Goal: Transaction & Acquisition: Book appointment/travel/reservation

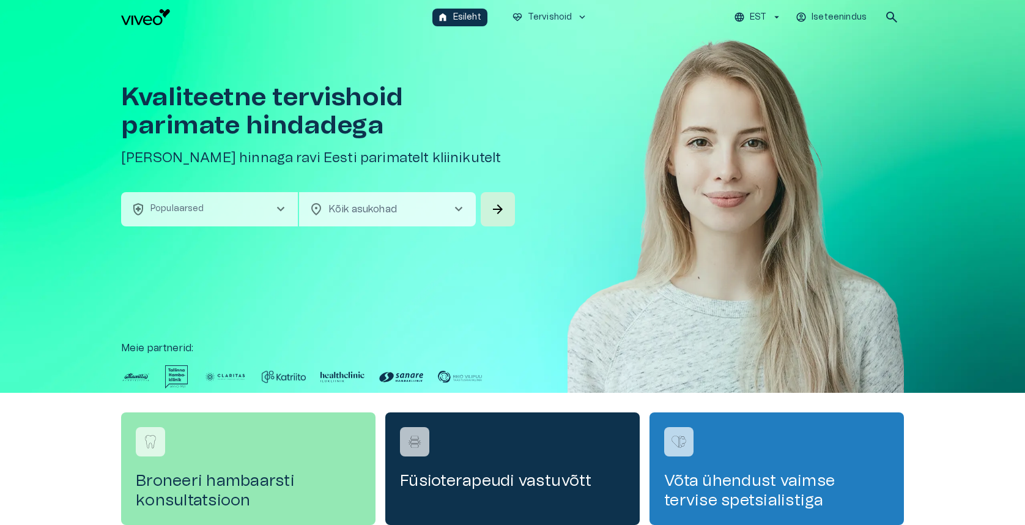
click at [741, 10] on button "EST" at bounding box center [758, 18] width 52 height 18
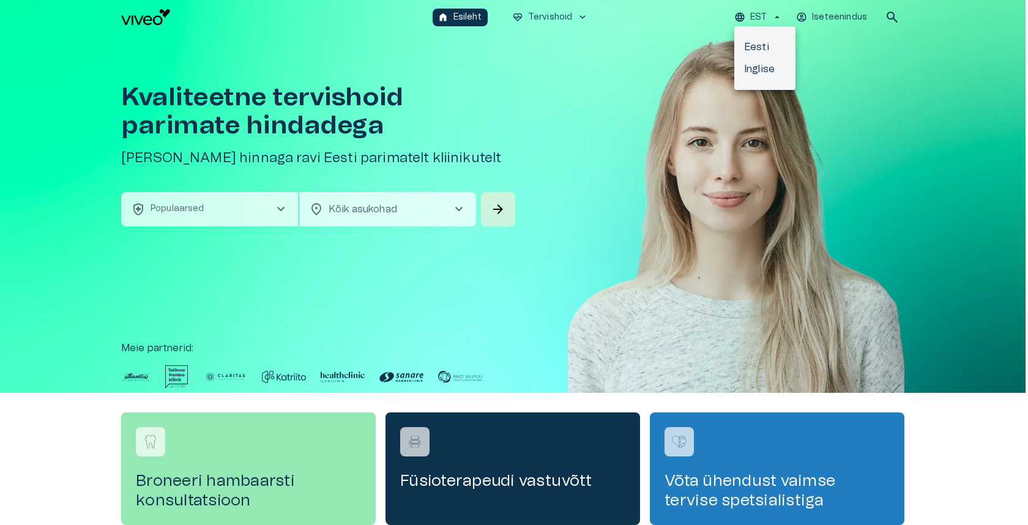
click at [749, 72] on li "Inglise" at bounding box center [764, 69] width 61 height 22
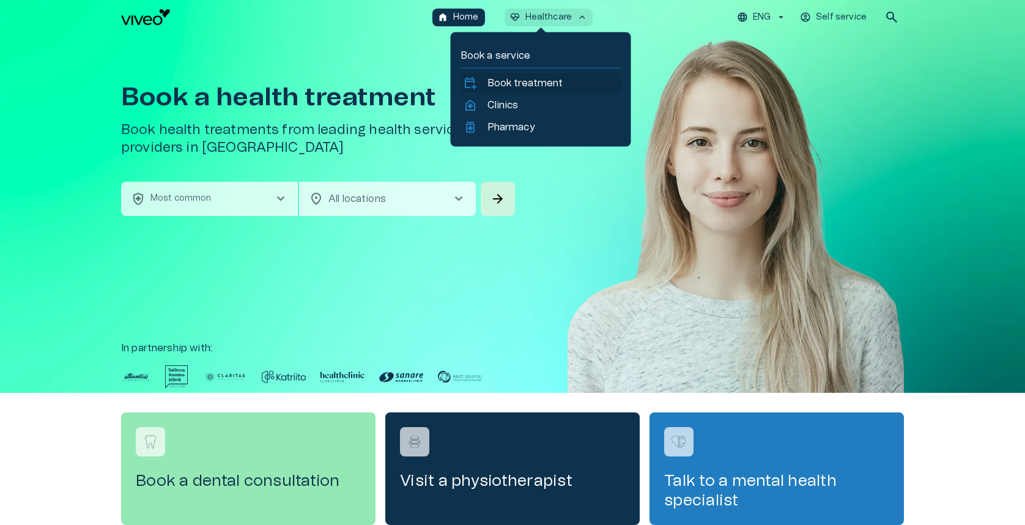
click at [497, 84] on p "Book treatment" at bounding box center [526, 83] width 76 height 15
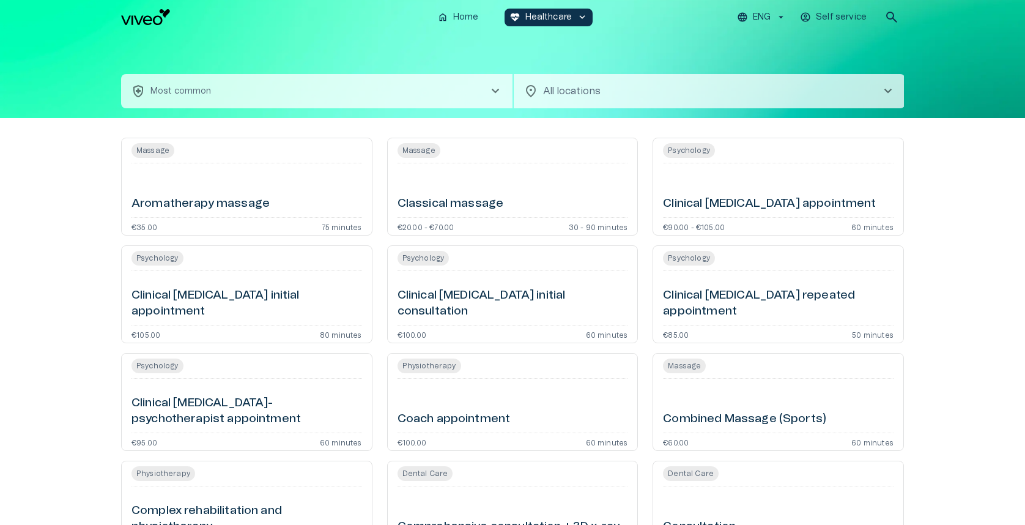
click at [429, 84] on button "health_and_safety Most common chevron_right" at bounding box center [317, 91] width 392 height 34
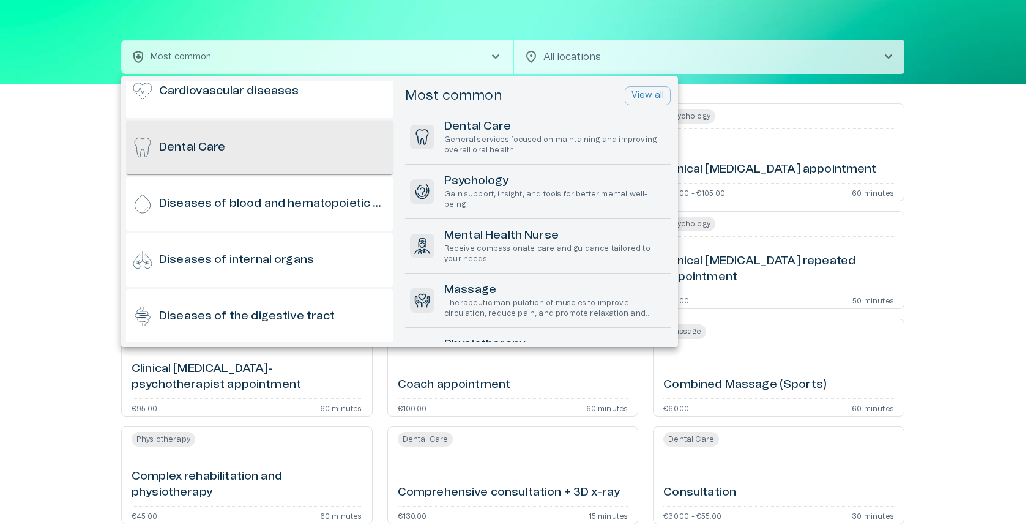
scroll to position [248, 0]
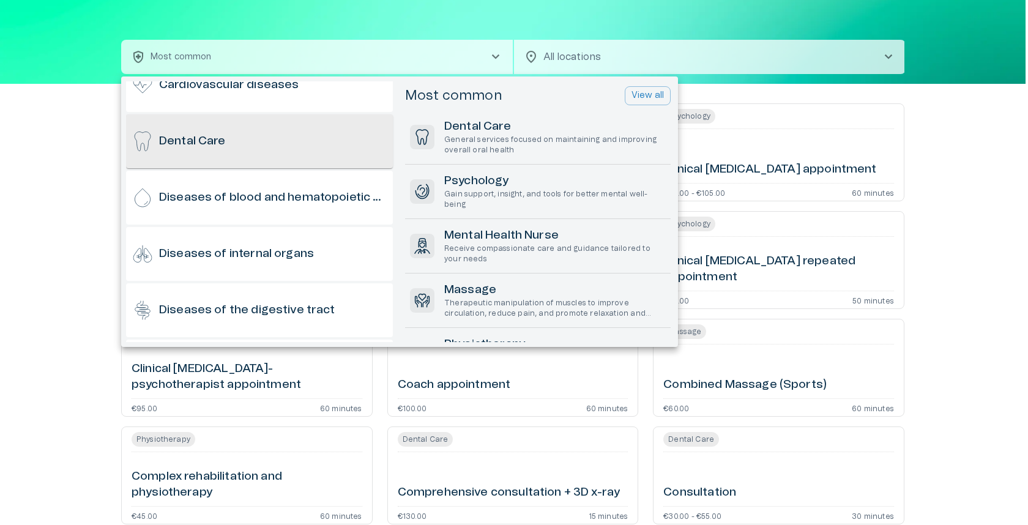
click at [246, 154] on div "Dental Care" at bounding box center [259, 141] width 267 height 54
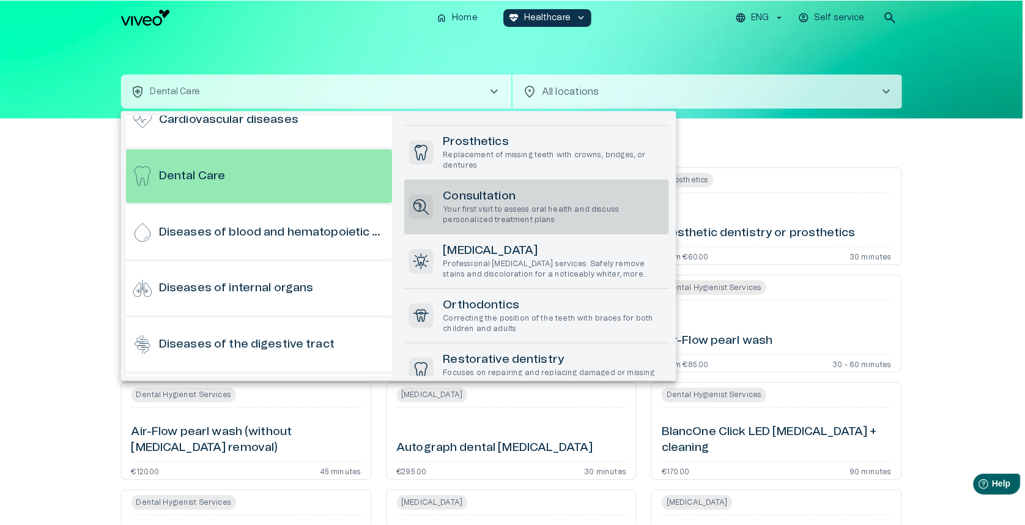
scroll to position [278, 0]
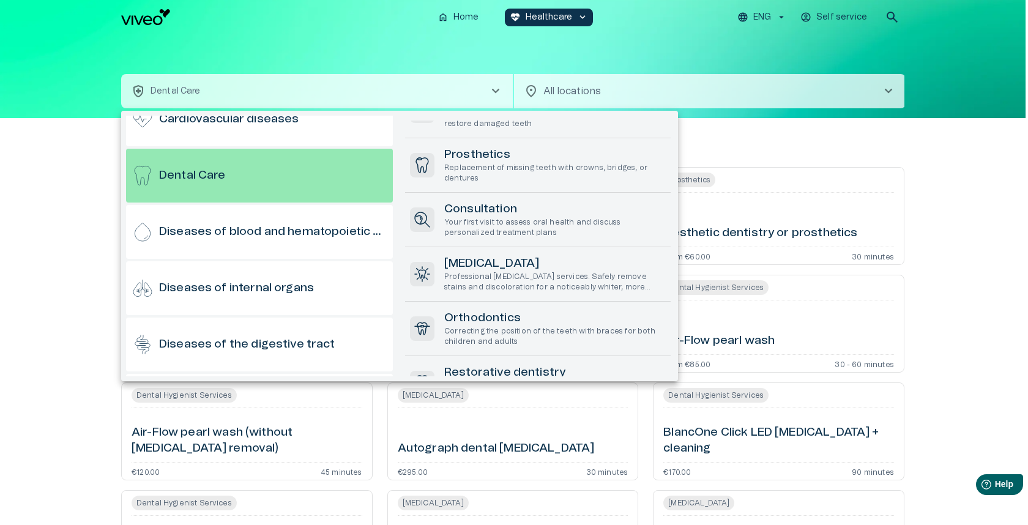
click at [567, 15] on div at bounding box center [514, 262] width 1028 height 525
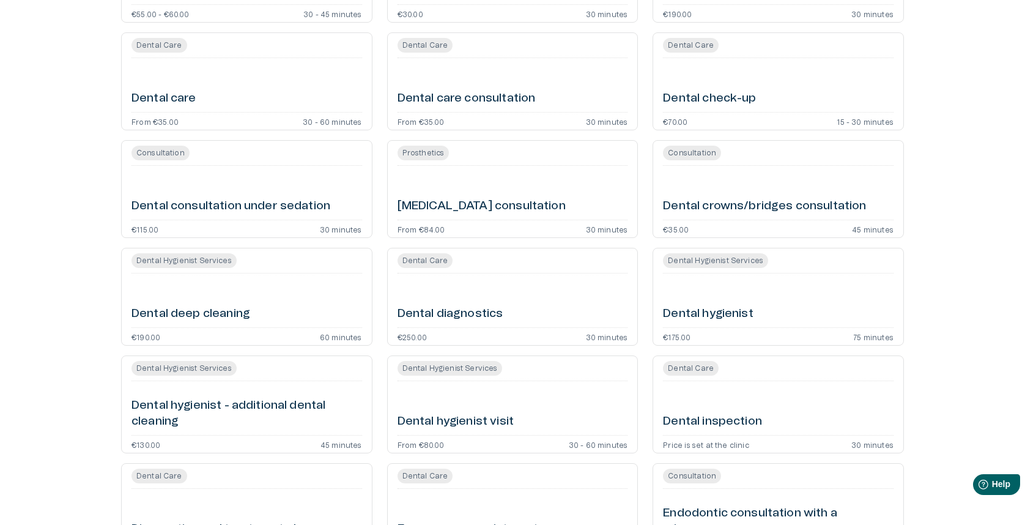
scroll to position [1235, 0]
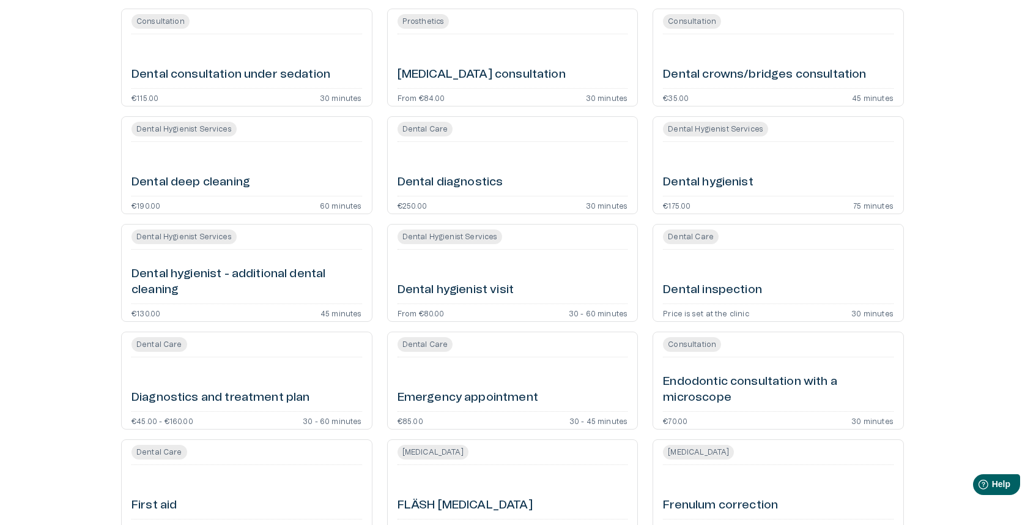
click at [207, 190] on h6 "Dental deep cleaning" at bounding box center [191, 182] width 119 height 17
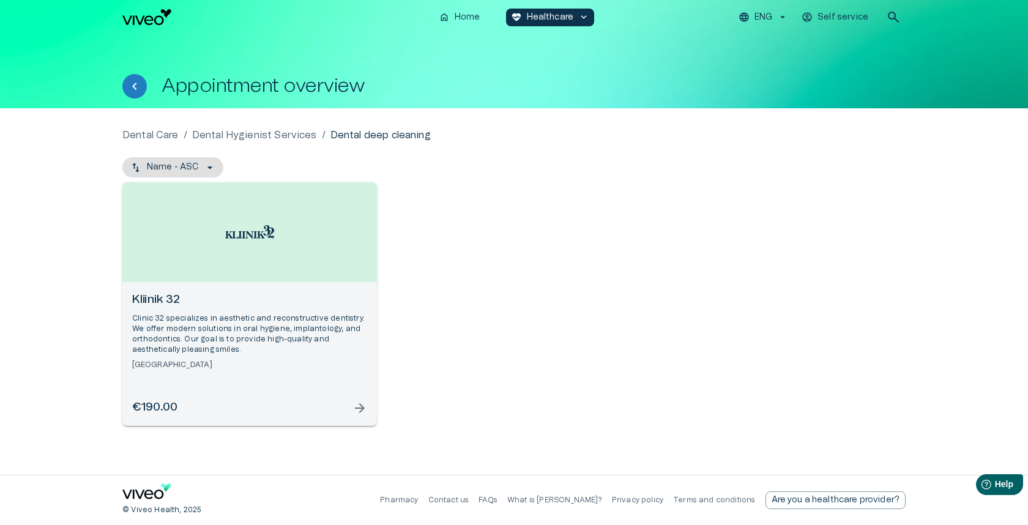
click at [228, 327] on p "Clinic 32 specializes in aesthetic and reconstructive dentistry. We offer moder…" at bounding box center [249, 334] width 235 height 42
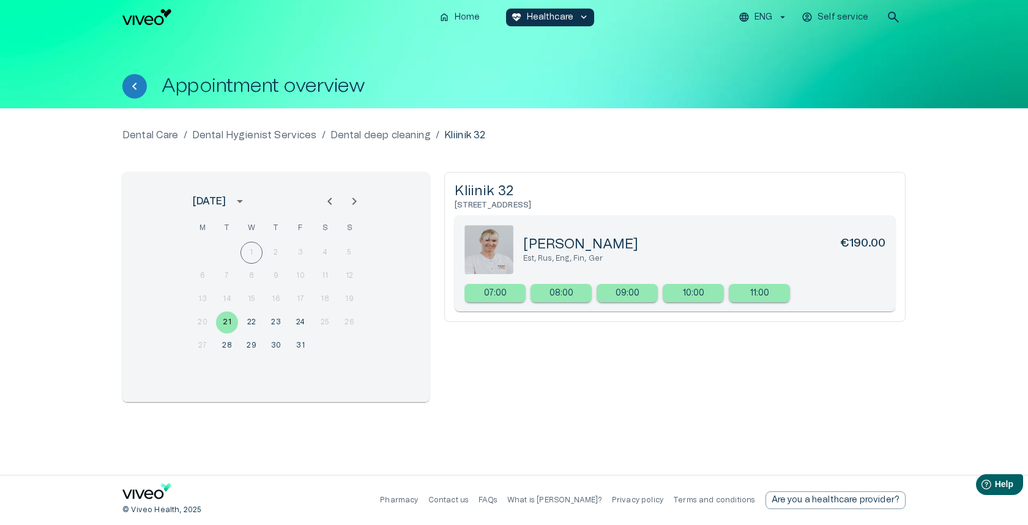
click at [633, 287] on p "09:00" at bounding box center [628, 293] width 24 height 13
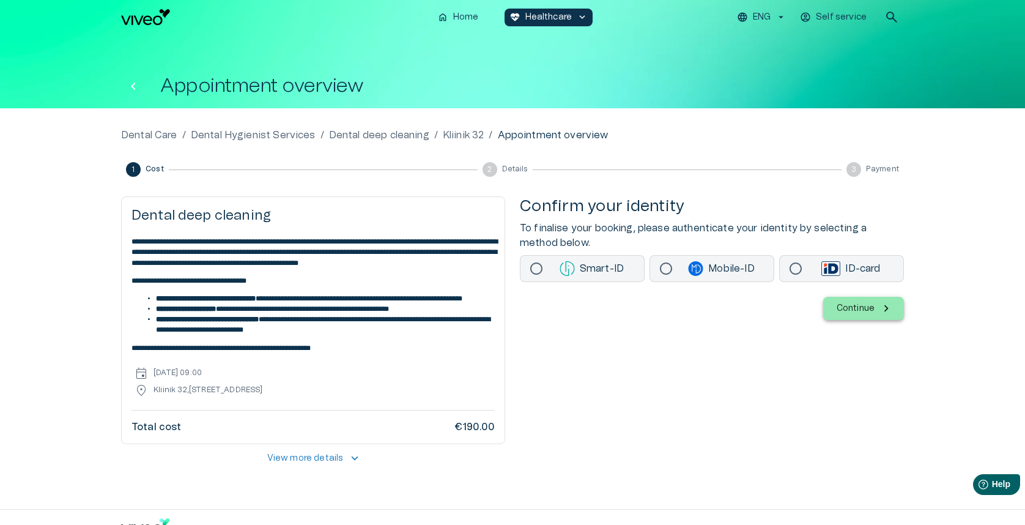
click at [136, 93] on icon "Back" at bounding box center [133, 86] width 15 height 15
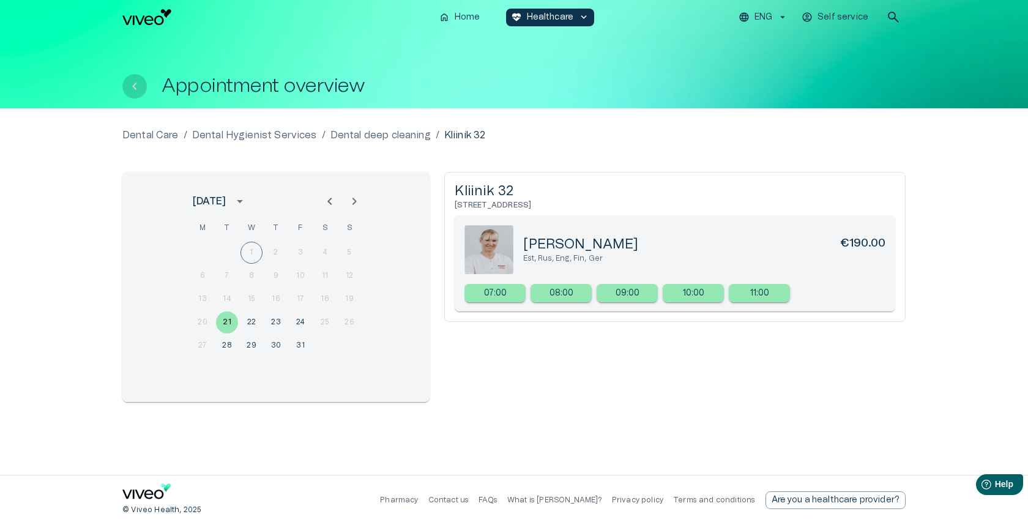
click at [136, 91] on icon "Back" at bounding box center [134, 86] width 15 height 15
click at [135, 83] on icon "Back" at bounding box center [134, 86] width 15 height 15
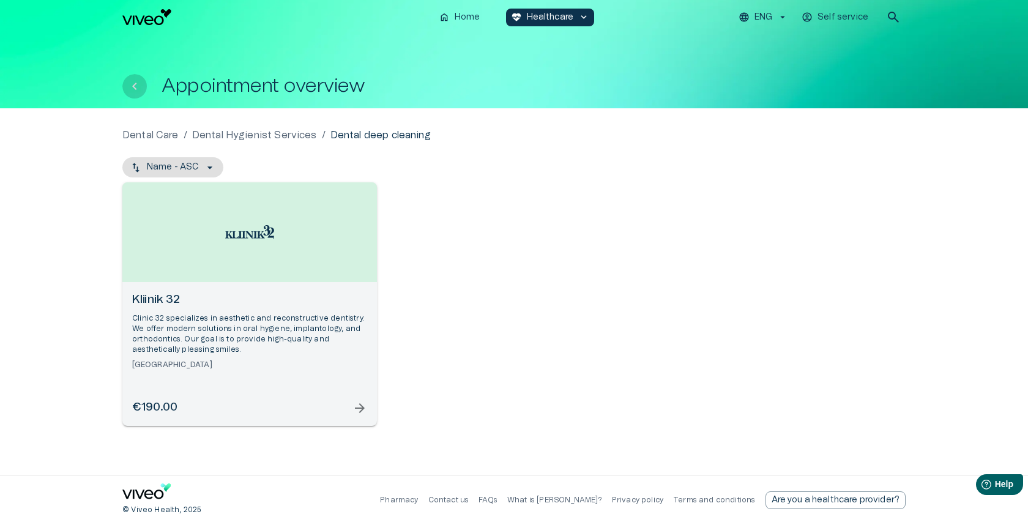
click at [138, 84] on icon "Back" at bounding box center [134, 86] width 15 height 15
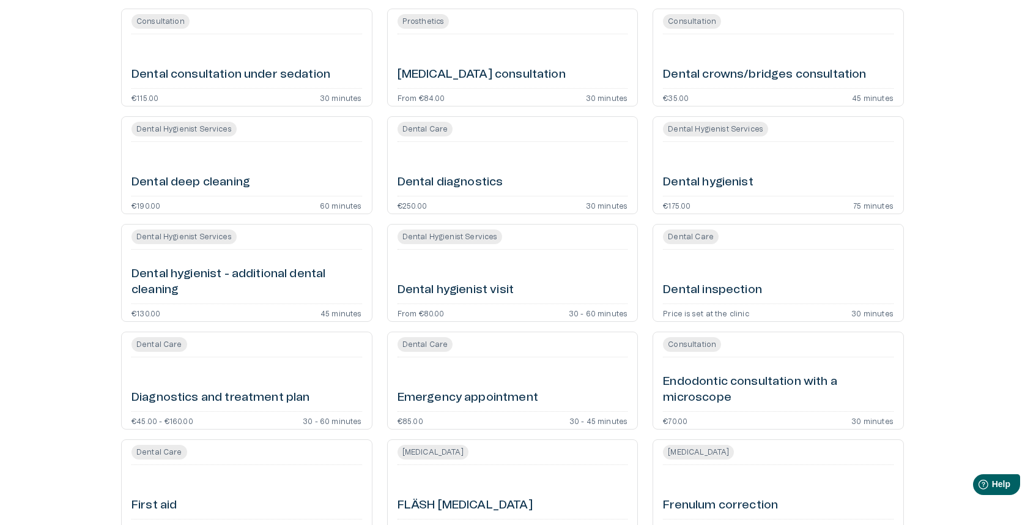
click at [496, 165] on div "Dental diagnostics" at bounding box center [513, 169] width 231 height 44
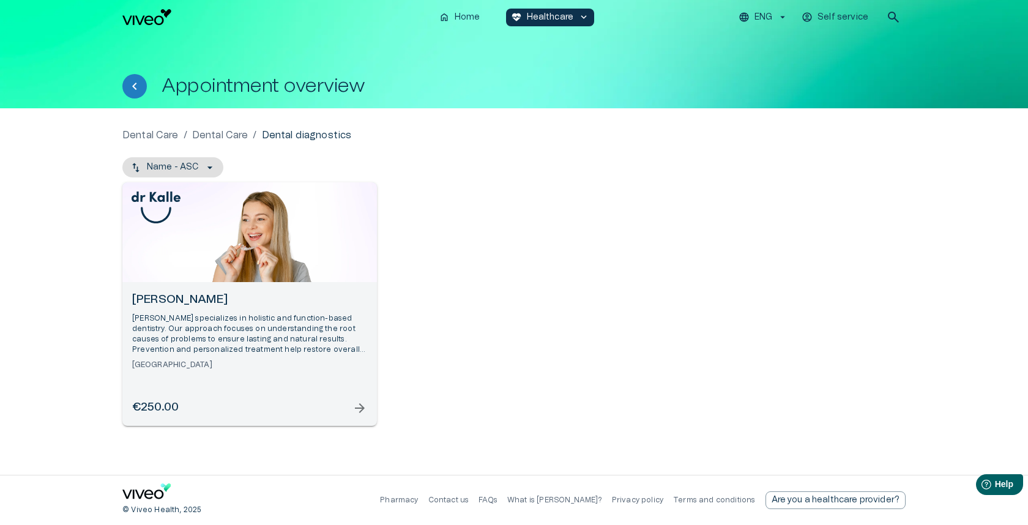
click at [246, 274] on div "Open selected supplier available booking dates" at bounding box center [249, 232] width 255 height 100
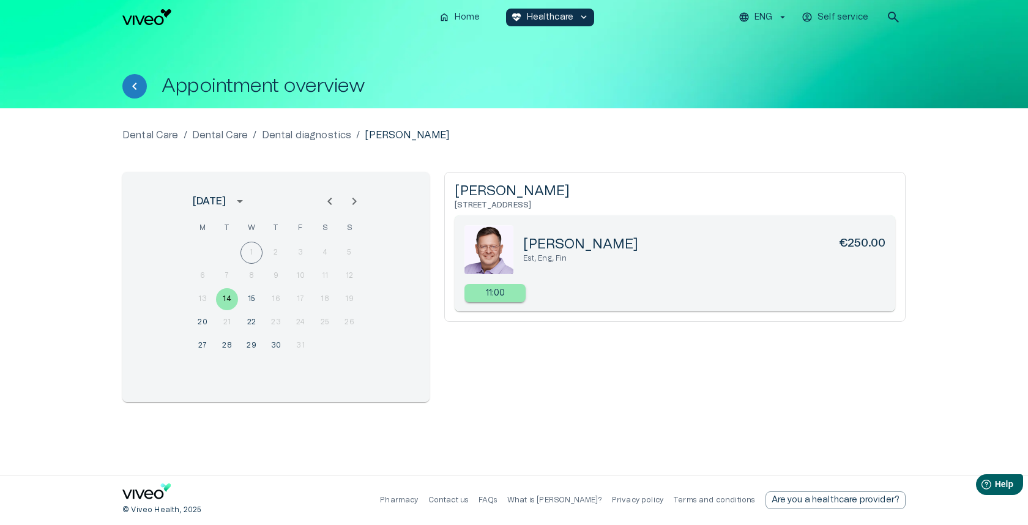
click at [509, 295] on div "11:00" at bounding box center [494, 293] width 61 height 18
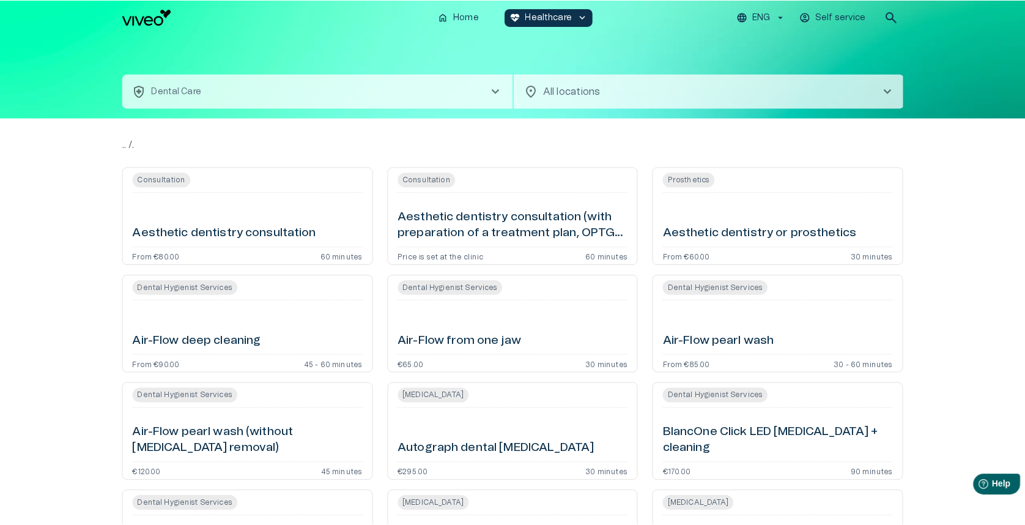
scroll to position [1235, 0]
